Goal: Find specific page/section: Find specific page/section

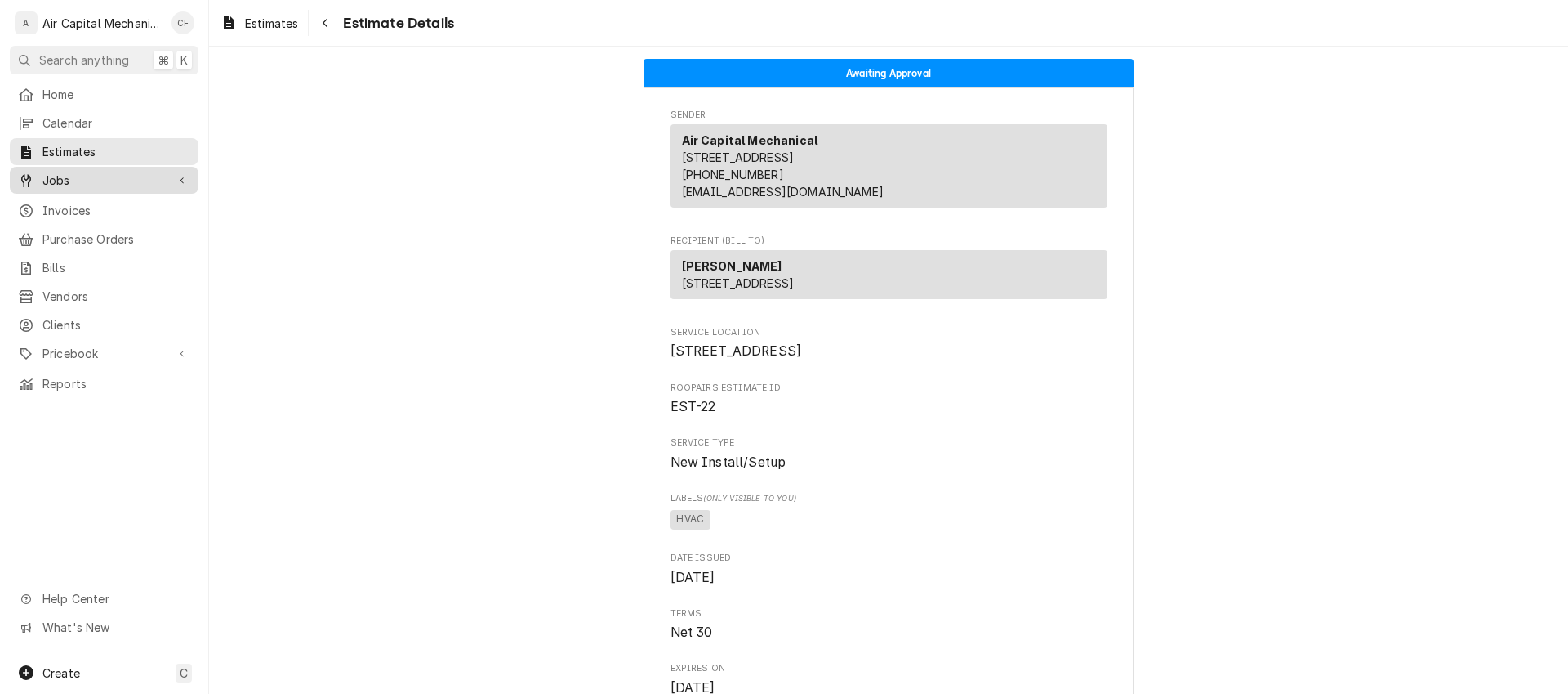
scroll to position [2738, 0]
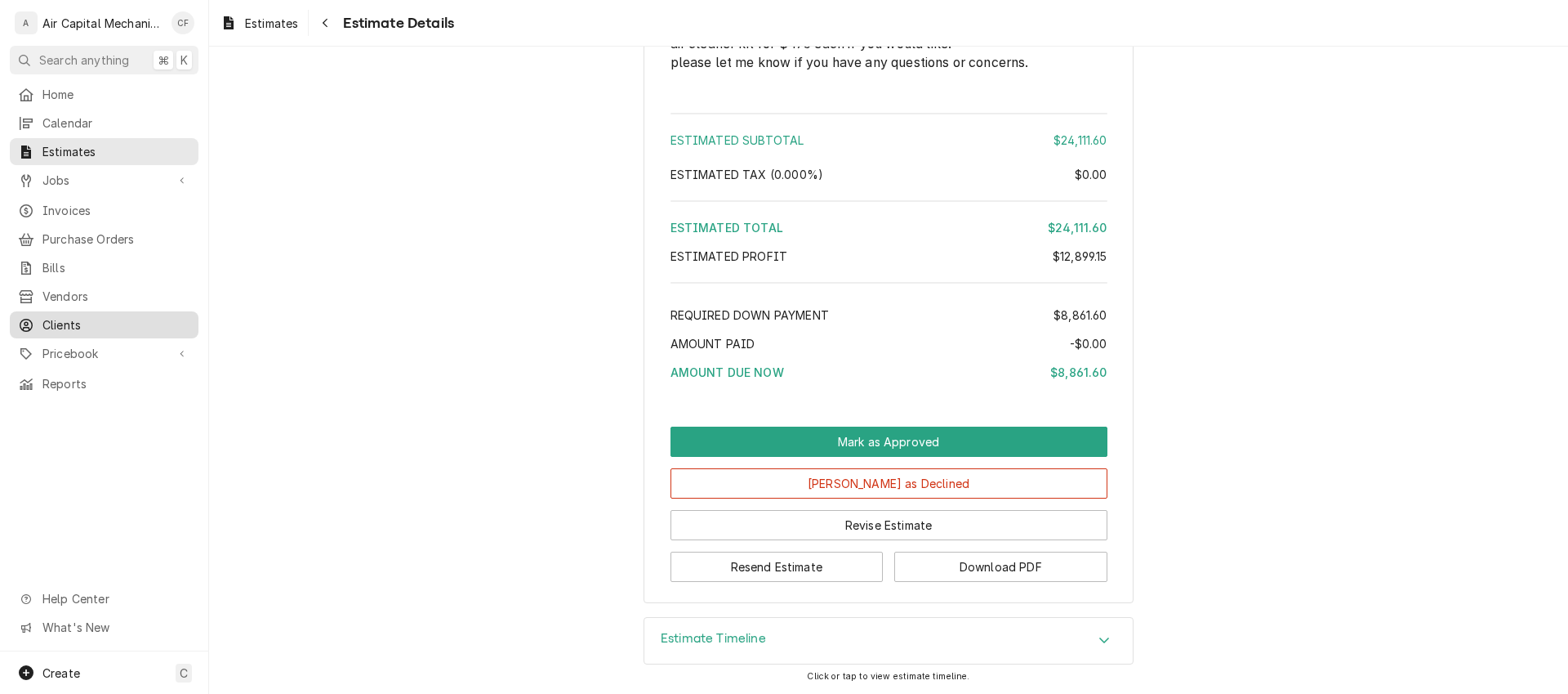
click at [77, 318] on span "Clients" at bounding box center [116, 324] width 148 height 17
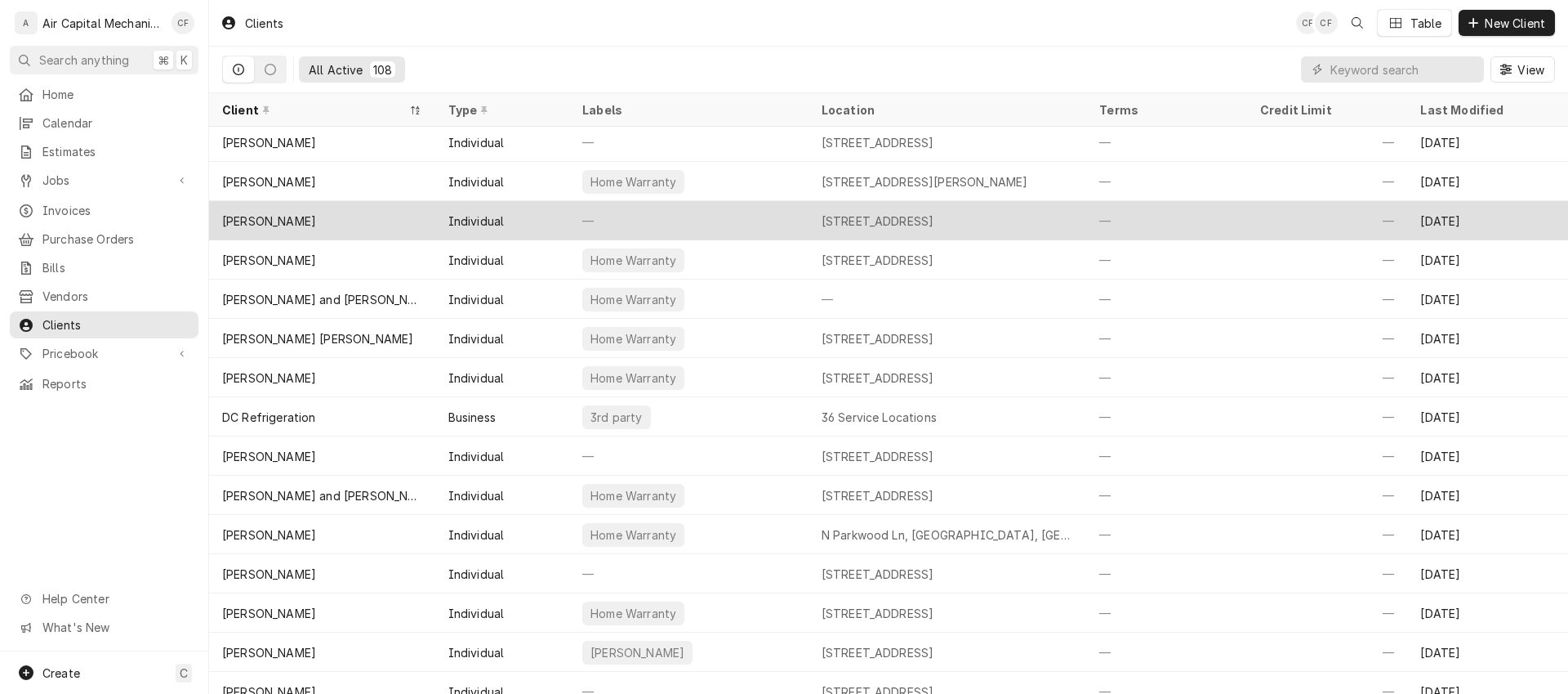
scroll to position [529, 0]
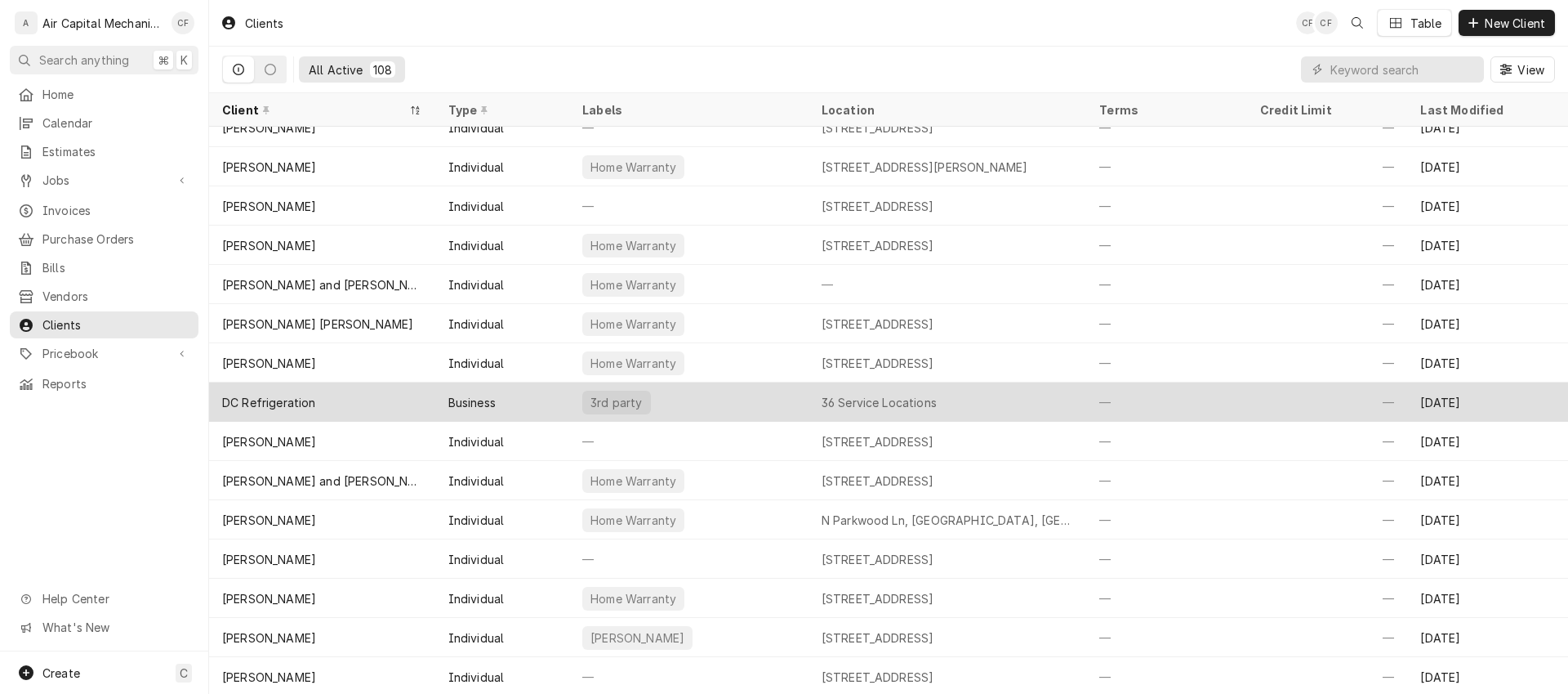
click at [372, 411] on div "DC Refrigeration" at bounding box center [321, 402] width 226 height 39
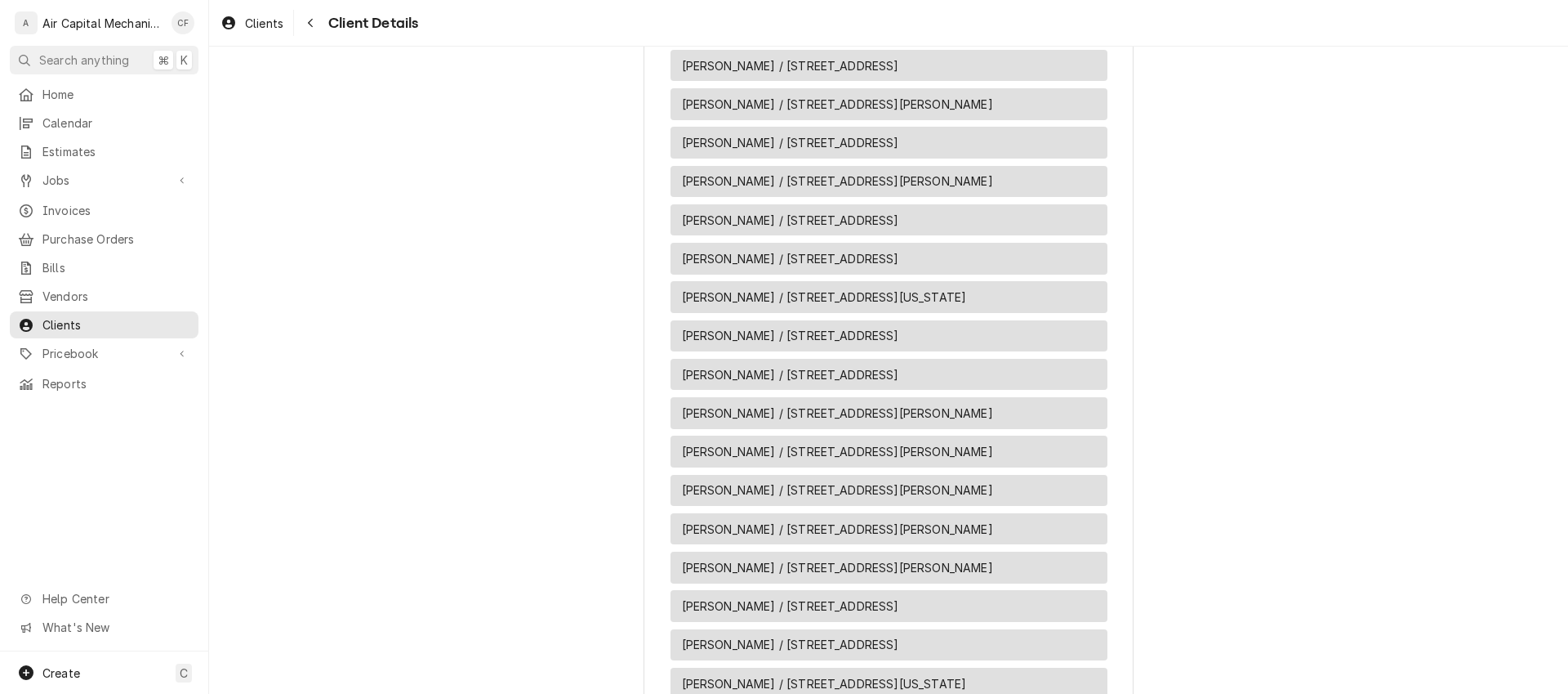
scroll to position [1041, 0]
drag, startPoint x: 680, startPoint y: 88, endPoint x: 882, endPoint y: 85, distance: 202.0
click at [882, 75] on span "[PERSON_NAME] / [STREET_ADDRESS]" at bounding box center [790, 66] width 217 height 17
